Goal: Task Accomplishment & Management: Use online tool/utility

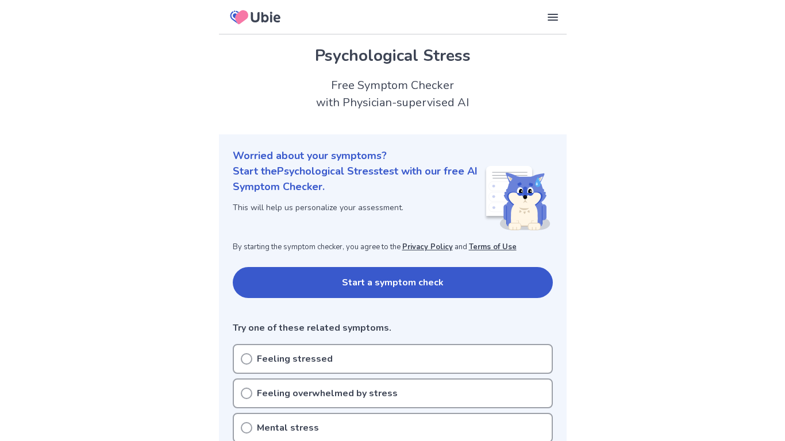
click at [349, 267] on button "Start a symptom check" at bounding box center [393, 282] width 320 height 31
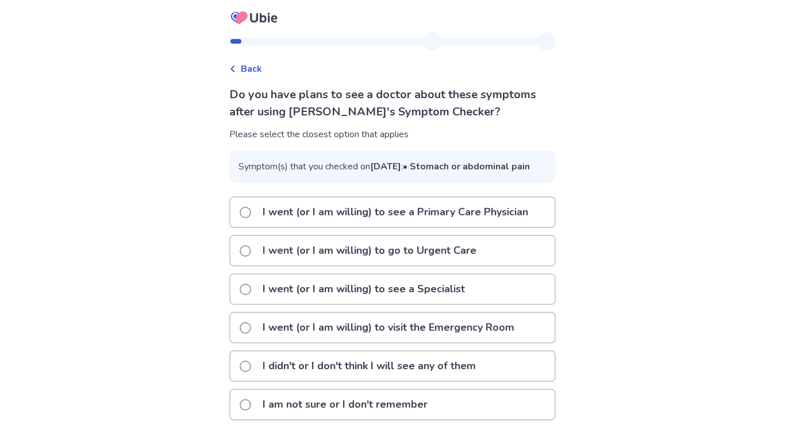
scroll to position [10, 0]
click at [533, 266] on div "I went (or I am willing) to go to Urgent Care" at bounding box center [392, 250] width 324 height 29
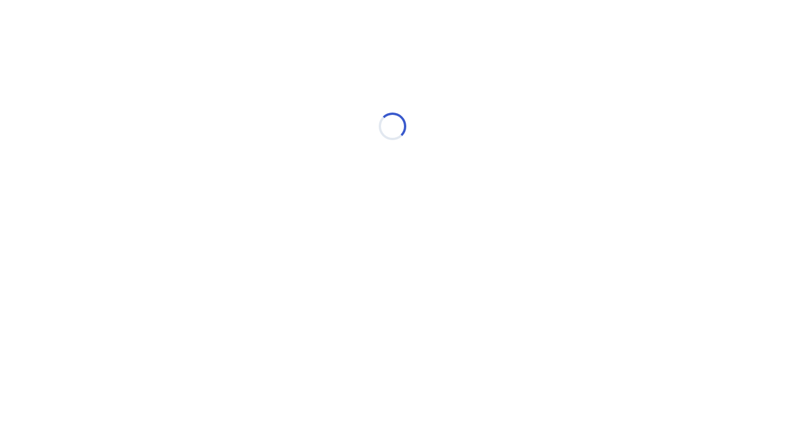
scroll to position [0, 0]
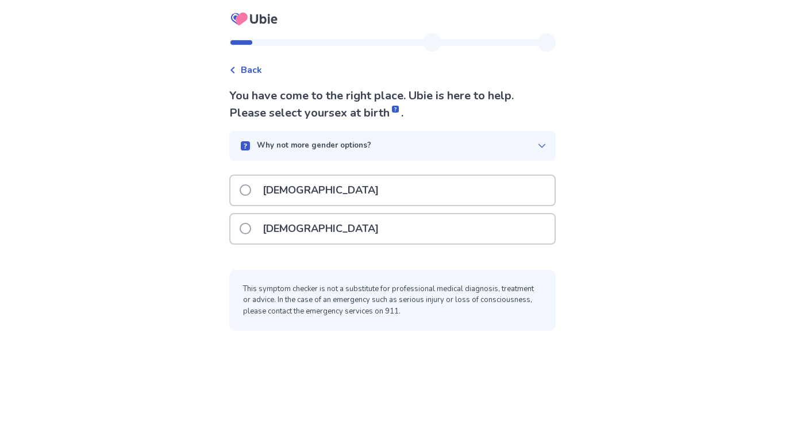
click at [483, 229] on div "[DEMOGRAPHIC_DATA]" at bounding box center [392, 228] width 324 height 29
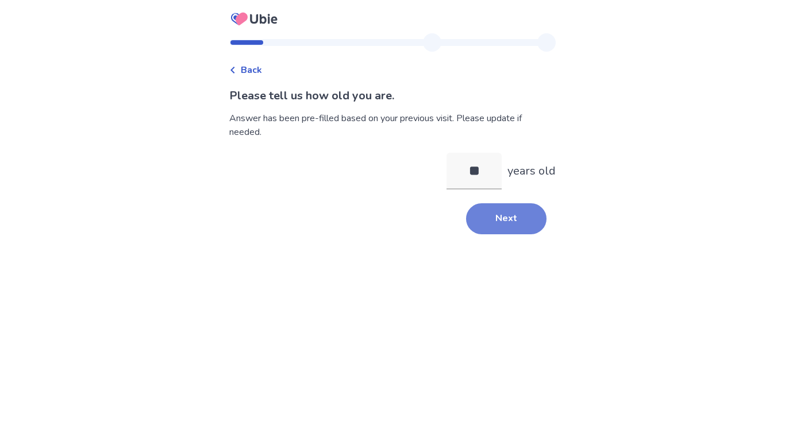
click at [495, 213] on button "Next" at bounding box center [506, 218] width 80 height 31
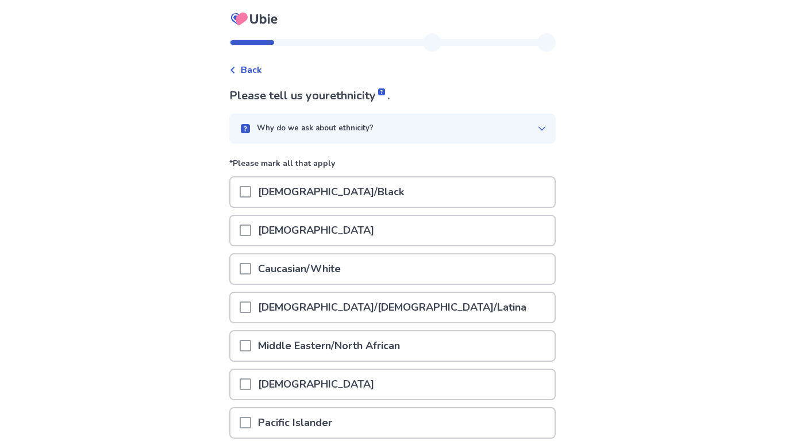
scroll to position [2, 0]
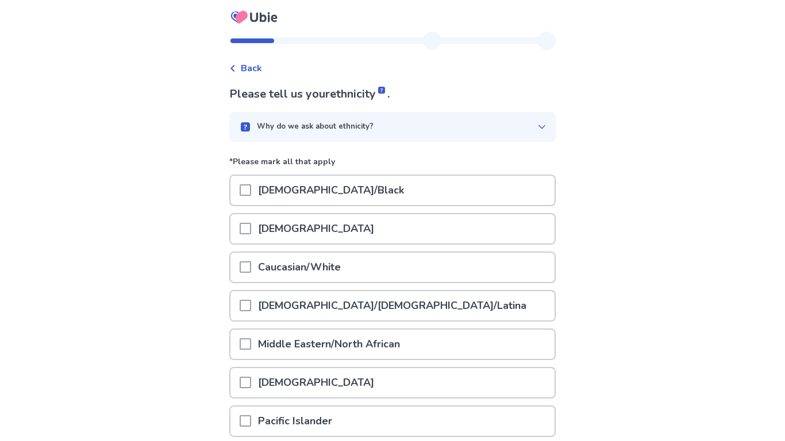
click at [375, 273] on div "Caucasian/White" at bounding box center [392, 267] width 324 height 29
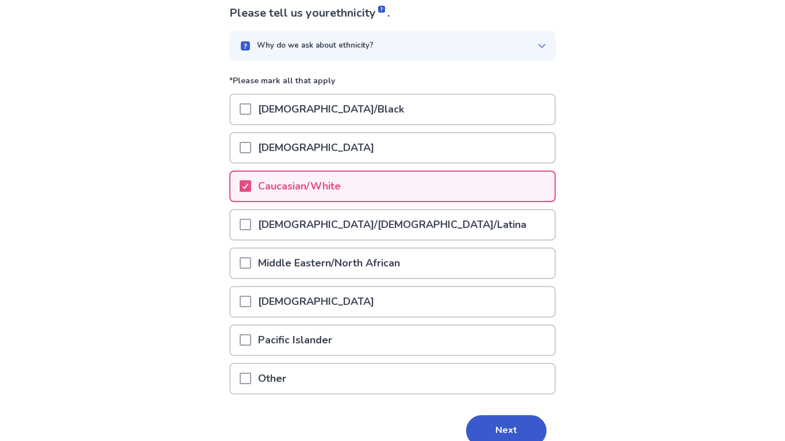
scroll to position [84, 0]
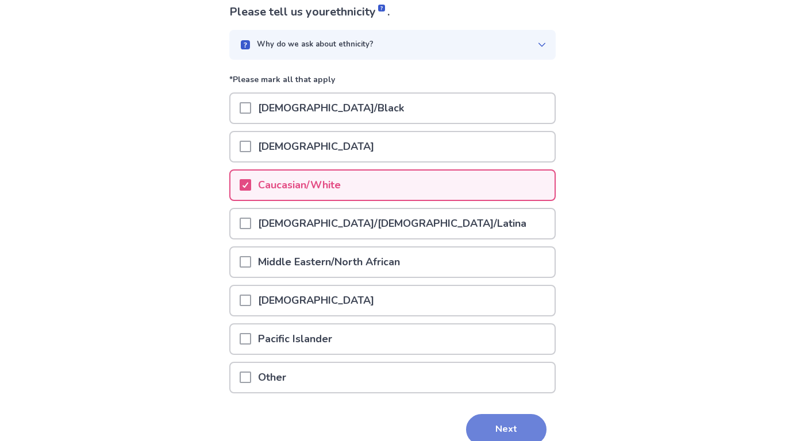
click at [503, 422] on button "Next" at bounding box center [506, 429] width 80 height 31
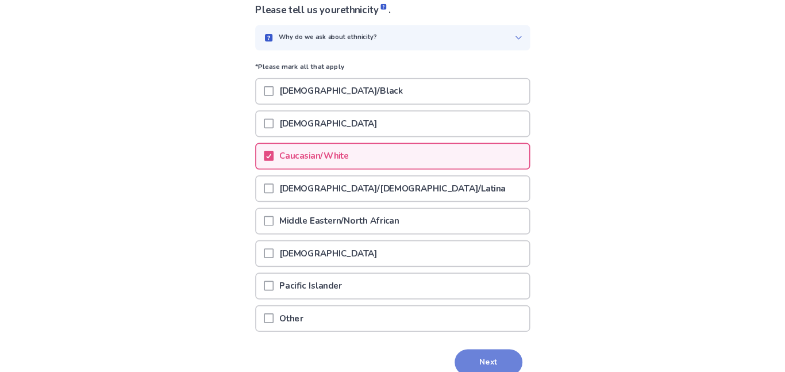
scroll to position [0, 0]
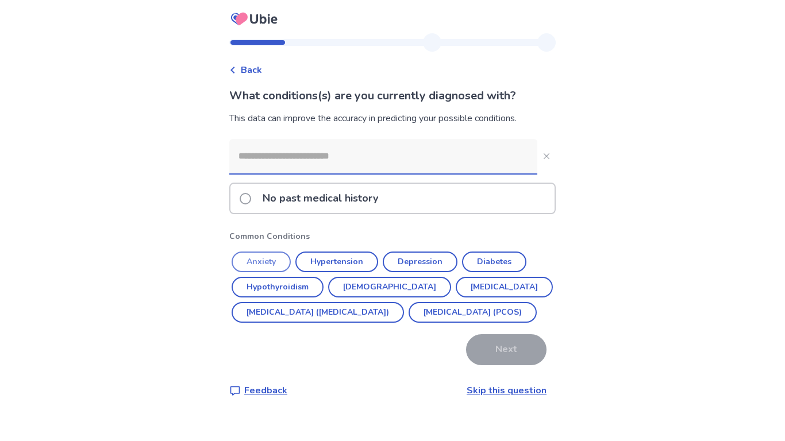
click at [273, 268] on button "Anxiety" at bounding box center [261, 262] width 59 height 21
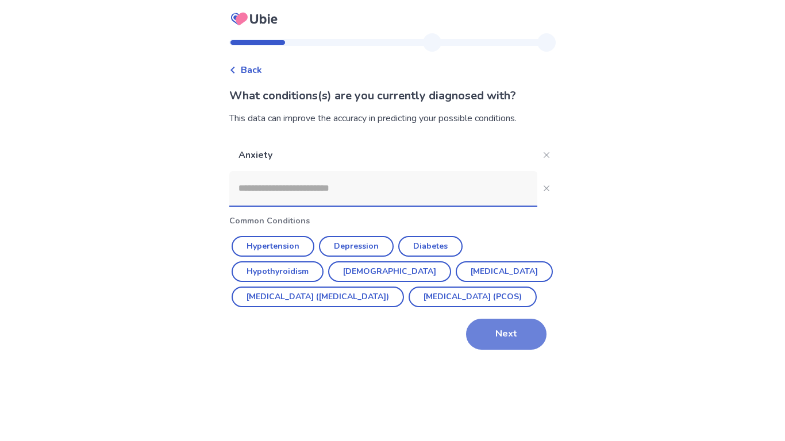
click at [495, 350] on button "Next" at bounding box center [506, 334] width 80 height 31
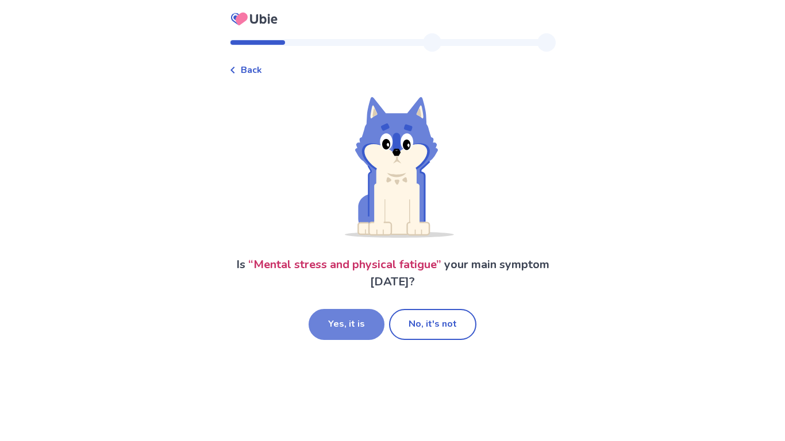
click at [334, 325] on button "Yes, it is" at bounding box center [347, 324] width 76 height 31
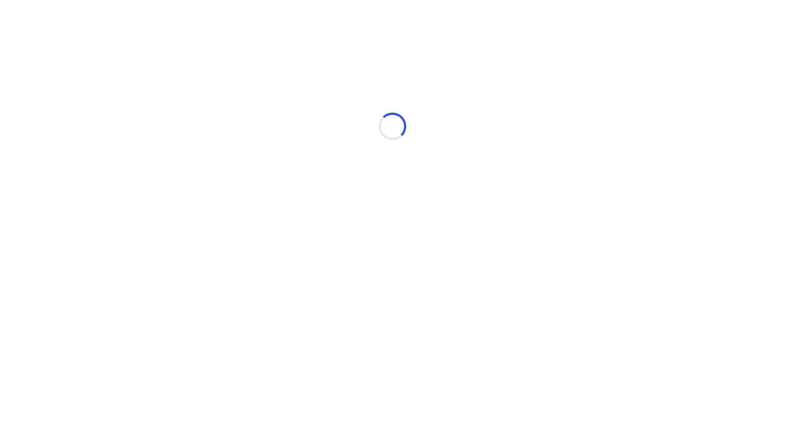
select select "*"
